Goal: Check status: Check status

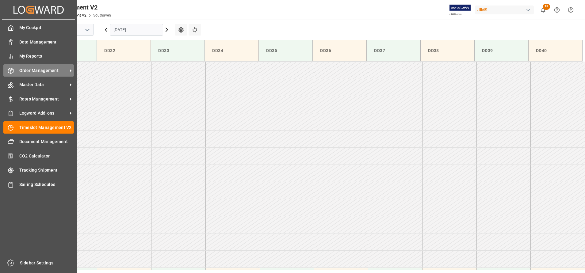
click at [34, 72] on span "Order Management" at bounding box center [43, 70] width 48 height 6
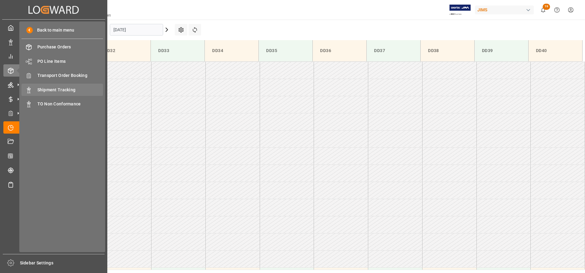
click at [52, 88] on span "Shipment Tracking" at bounding box center [70, 90] width 66 height 6
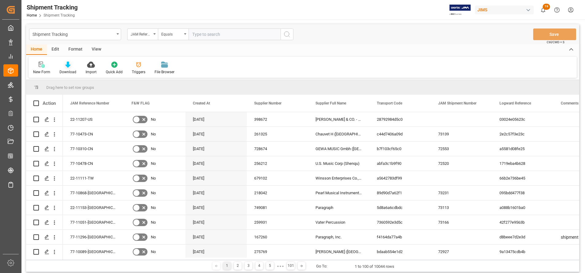
click at [68, 70] on div "Download" at bounding box center [67, 72] width 17 height 6
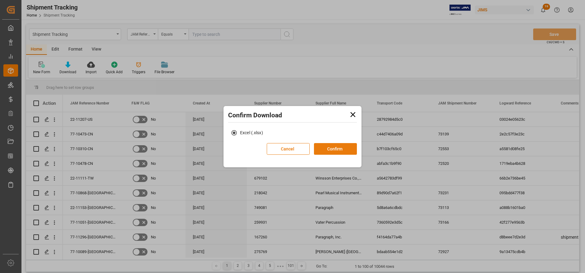
click at [322, 150] on button "Confirm" at bounding box center [335, 149] width 43 height 12
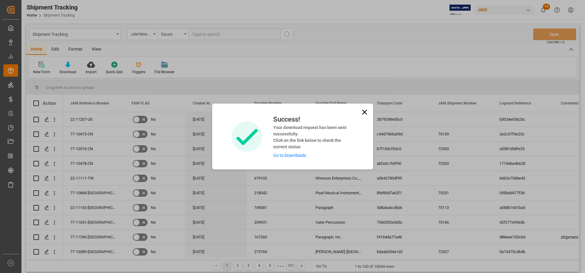
click at [301, 156] on link "Go to Downloads" at bounding box center [289, 155] width 33 height 5
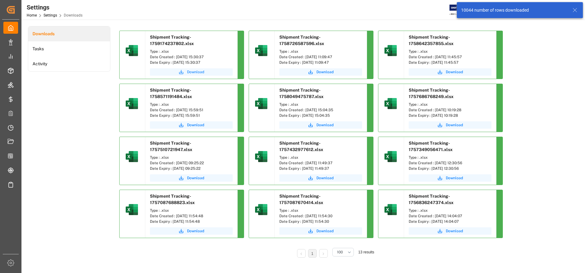
click at [196, 71] on span "Download" at bounding box center [195, 72] width 17 height 6
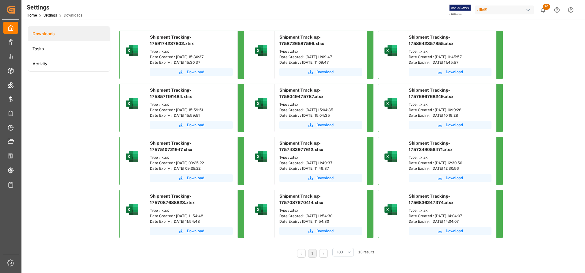
click at [202, 73] on span "Download" at bounding box center [195, 72] width 17 height 6
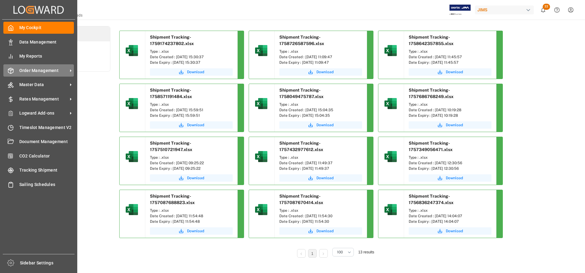
click at [51, 69] on span "Order Management" at bounding box center [43, 70] width 48 height 6
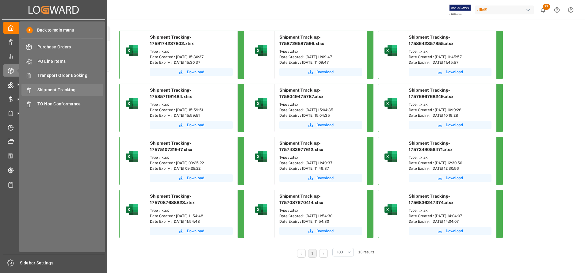
click at [55, 89] on span "Shipment Tracking" at bounding box center [70, 90] width 66 height 6
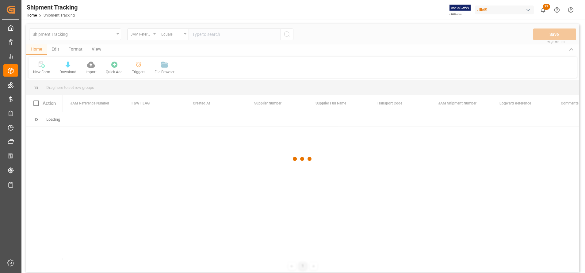
click at [198, 35] on div at bounding box center [302, 159] width 553 height 270
click at [214, 36] on input "text" at bounding box center [235, 35] width 92 height 12
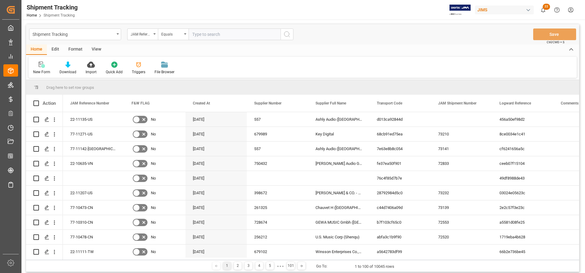
click at [214, 36] on input "text" at bounding box center [235, 35] width 92 height 12
paste input "77-7739-CN"
type input "77-7739-CN"
click at [288, 35] on icon "search button" at bounding box center [286, 34] width 7 height 7
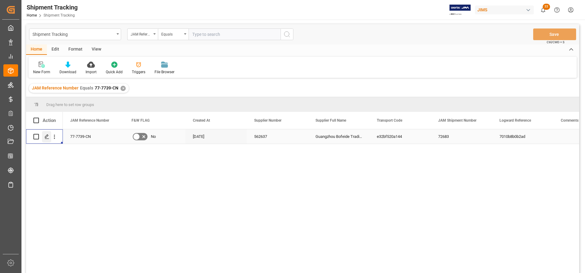
click at [43, 135] on div "Press SPACE to select this row." at bounding box center [46, 136] width 9 height 11
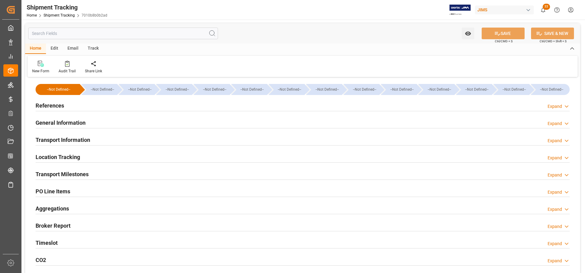
type input "11-08-2025 00:00"
type input "15-08-2025 00:00"
type input "14-08-2025"
type input "15-08-2025 00:00"
type input "21-09-2025"
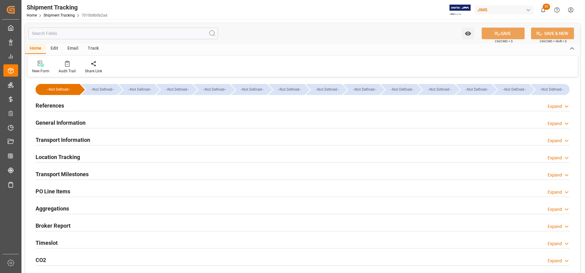
type input "21-09-2025 14:00"
type input "25-09-2025"
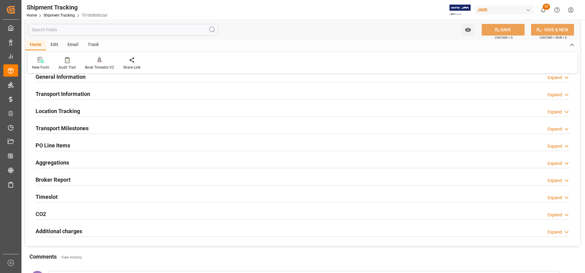
click at [86, 130] on h2 "Transport Milestones" at bounding box center [62, 128] width 53 height 8
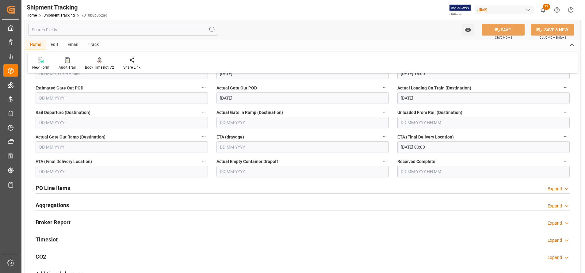
scroll to position [184, 0]
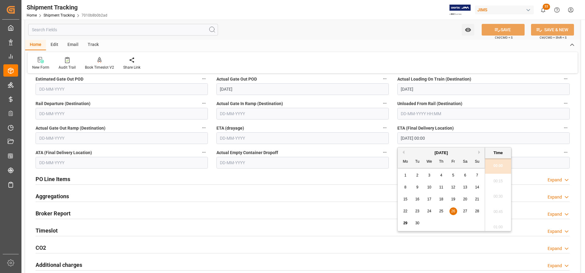
click at [429, 134] on input "26-09-2025 00:00" at bounding box center [483, 138] width 172 height 12
click at [478, 153] on div "September 2025" at bounding box center [441, 153] width 87 height 6
click at [480, 154] on button "Next Month" at bounding box center [480, 153] width 4 height 4
click at [416, 189] on span "7" at bounding box center [417, 187] width 2 height 4
type input "07-10-2025 00:00"
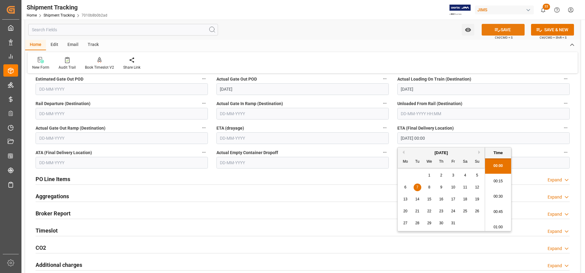
click at [506, 30] on button "SAVE" at bounding box center [503, 30] width 43 height 12
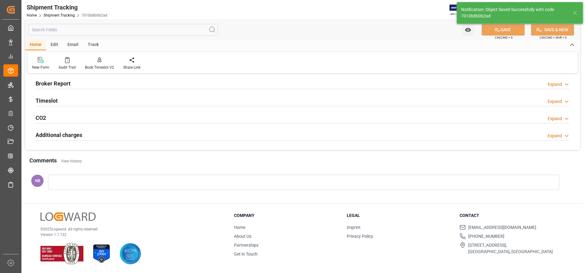
scroll to position [12, 0]
